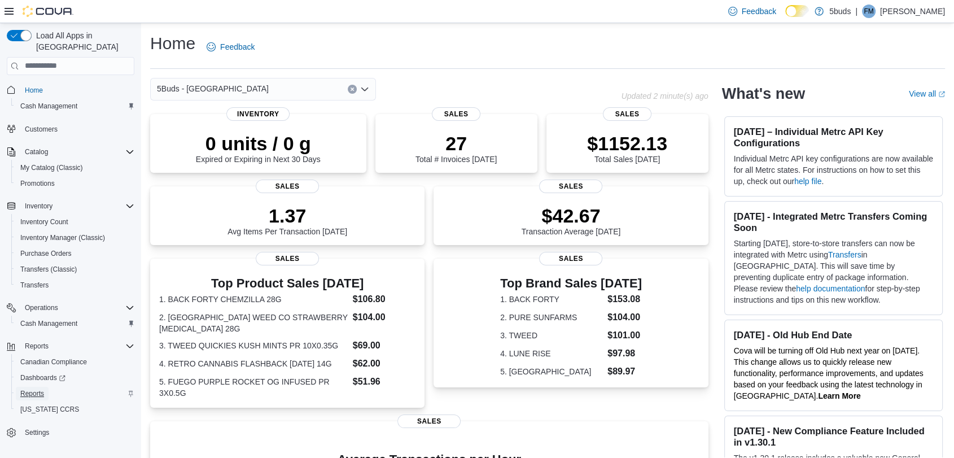
click at [28, 389] on span "Reports" at bounding box center [32, 393] width 24 height 9
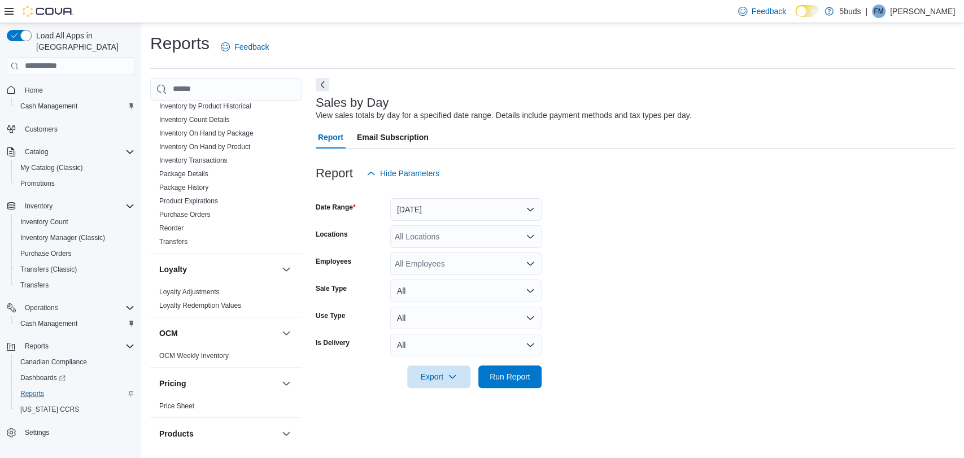
scroll to position [831, 0]
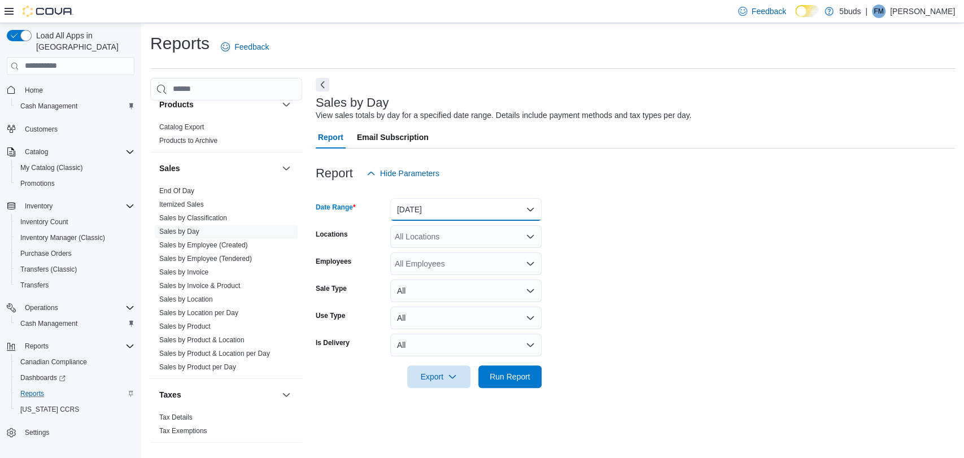
click at [416, 210] on button "[DATE]" at bounding box center [465, 209] width 151 height 23
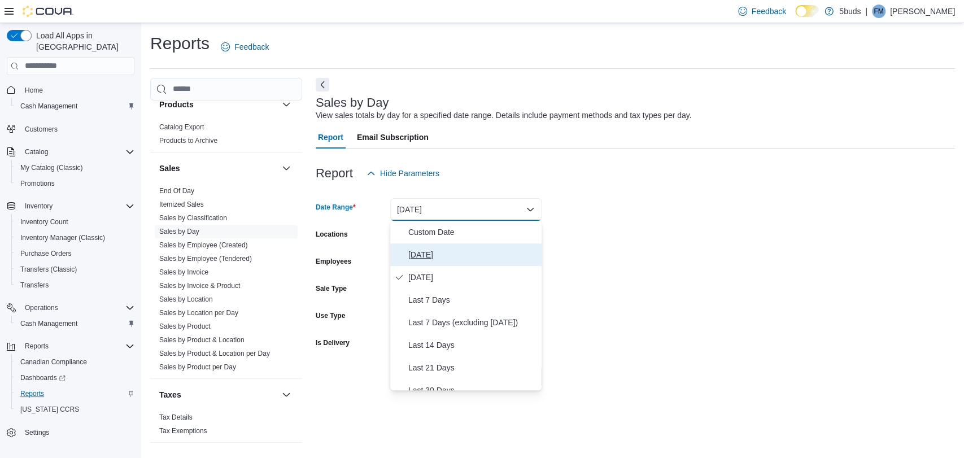
click at [430, 258] on span "[DATE]" at bounding box center [472, 255] width 129 height 14
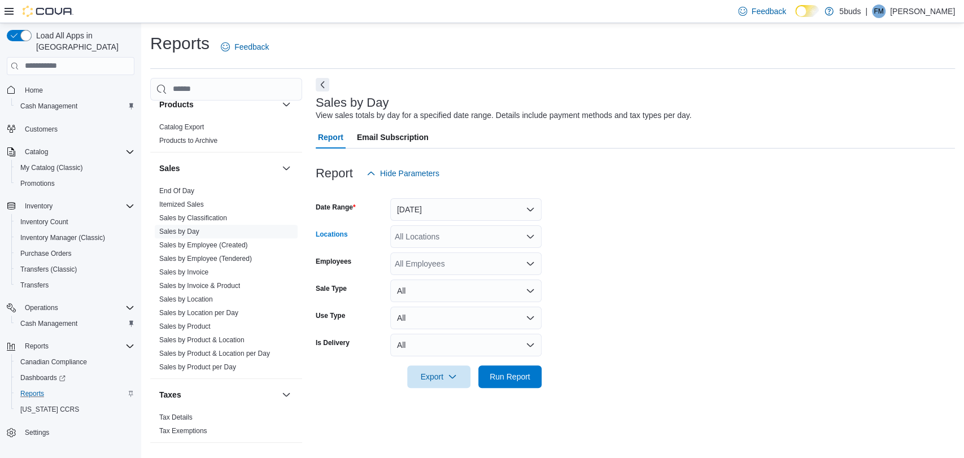
click at [419, 236] on div "All Locations" at bounding box center [465, 236] width 151 height 23
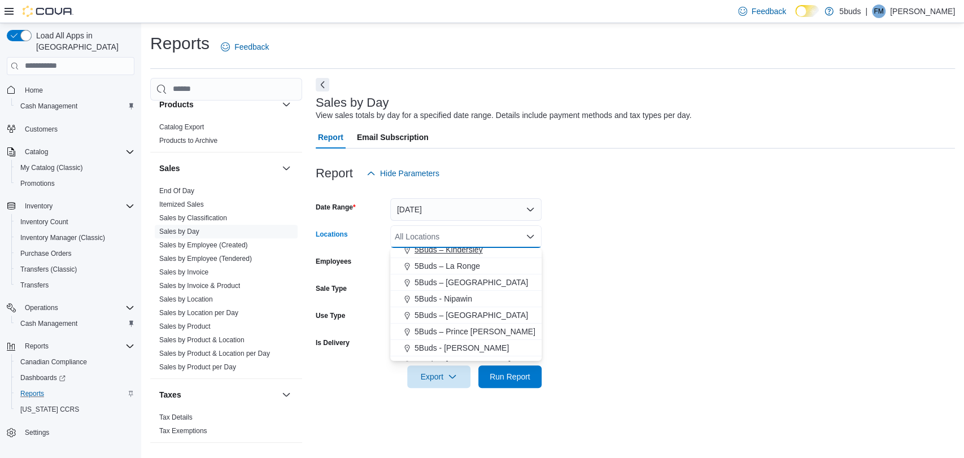
scroll to position [84, 0]
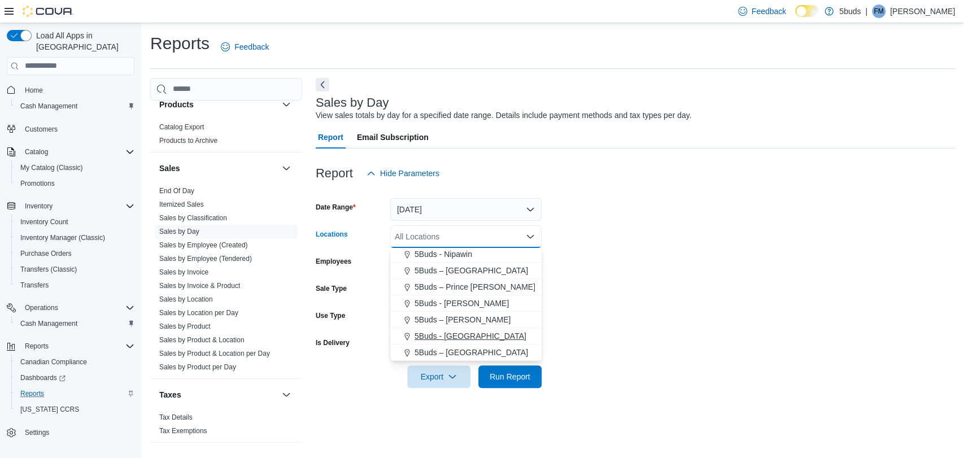
click at [444, 338] on span "5Buds - [GEOGRAPHIC_DATA]" at bounding box center [471, 335] width 112 height 11
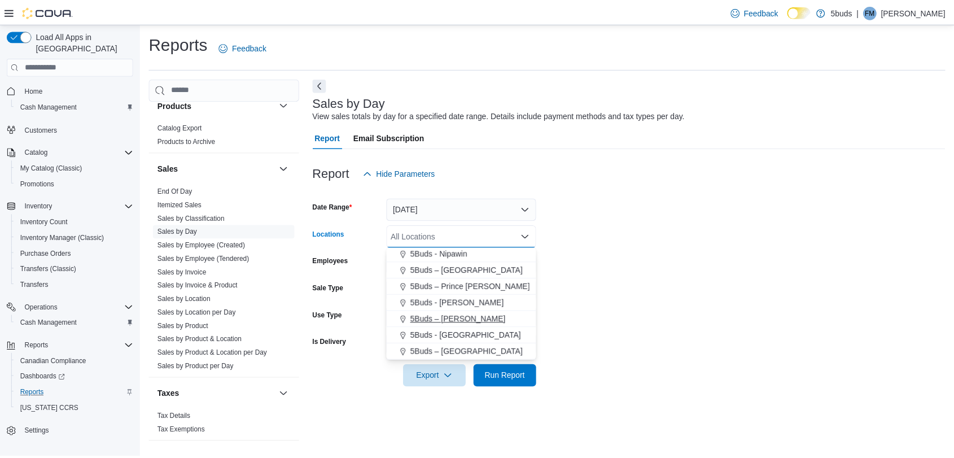
scroll to position [67, 0]
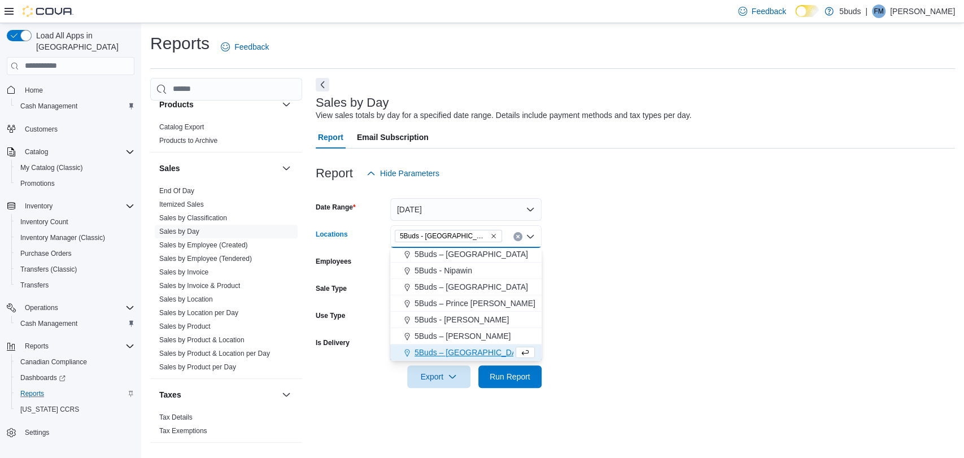
click at [660, 306] on form "Date Range [DATE] Locations 5Buds - [GEOGRAPHIC_DATA] Combo box. Selected. 5Bud…" at bounding box center [635, 286] width 639 height 203
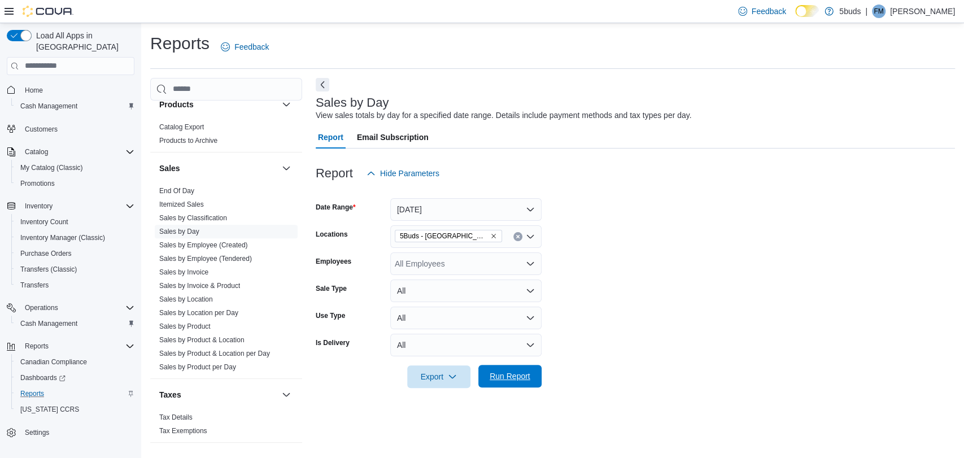
click at [503, 376] on span "Run Report" at bounding box center [510, 375] width 41 height 11
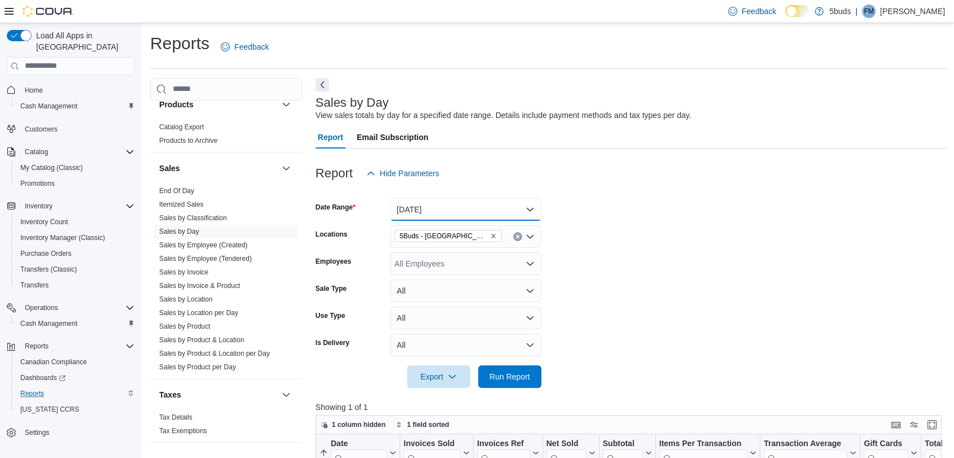
click at [431, 201] on button "[DATE]" at bounding box center [465, 209] width 151 height 23
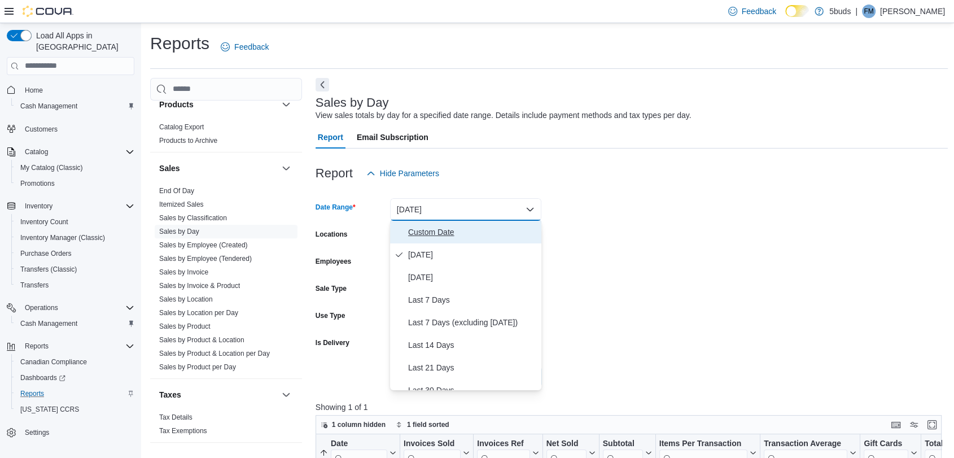
click at [420, 236] on span "Custom Date" at bounding box center [472, 232] width 129 height 14
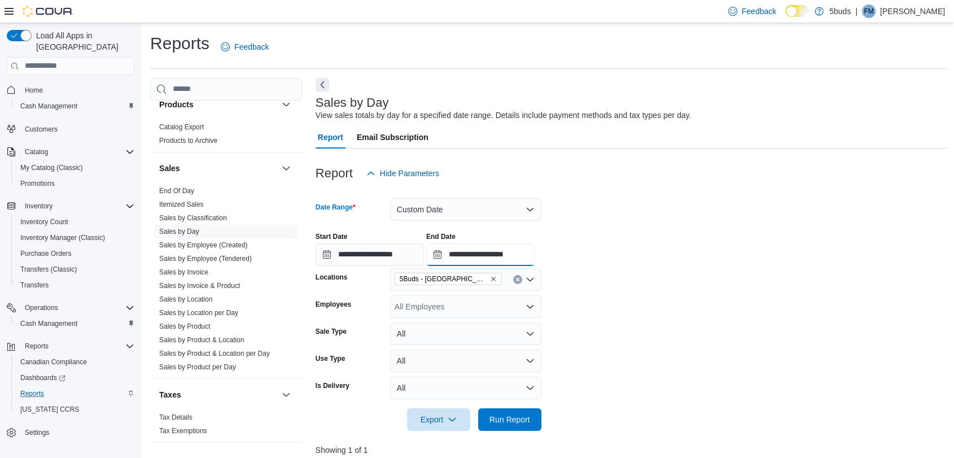
click at [452, 254] on input "**********" at bounding box center [480, 254] width 108 height 23
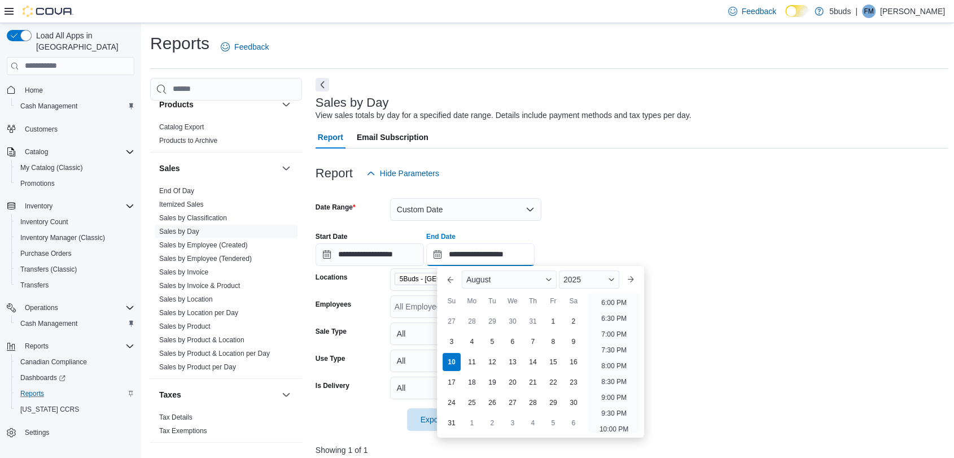
scroll to position [496, 0]
click at [610, 312] on li "4:00 PM" at bounding box center [614, 313] width 34 height 14
type input "**********"
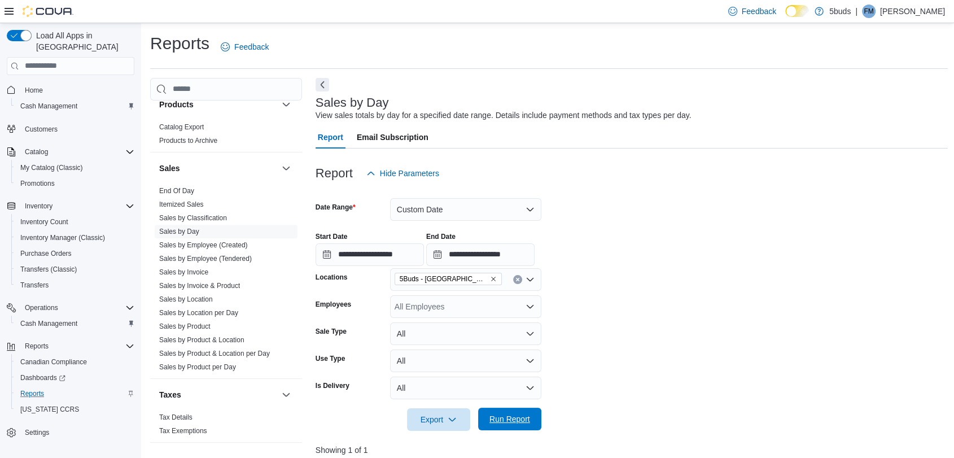
click at [505, 418] on span "Run Report" at bounding box center [510, 418] width 41 height 11
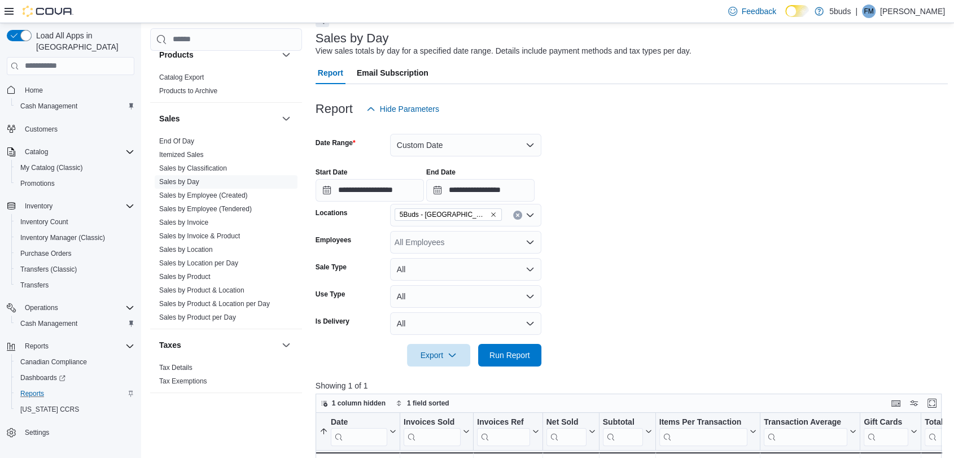
scroll to position [63, 0]
